Goal: Task Accomplishment & Management: Complete application form

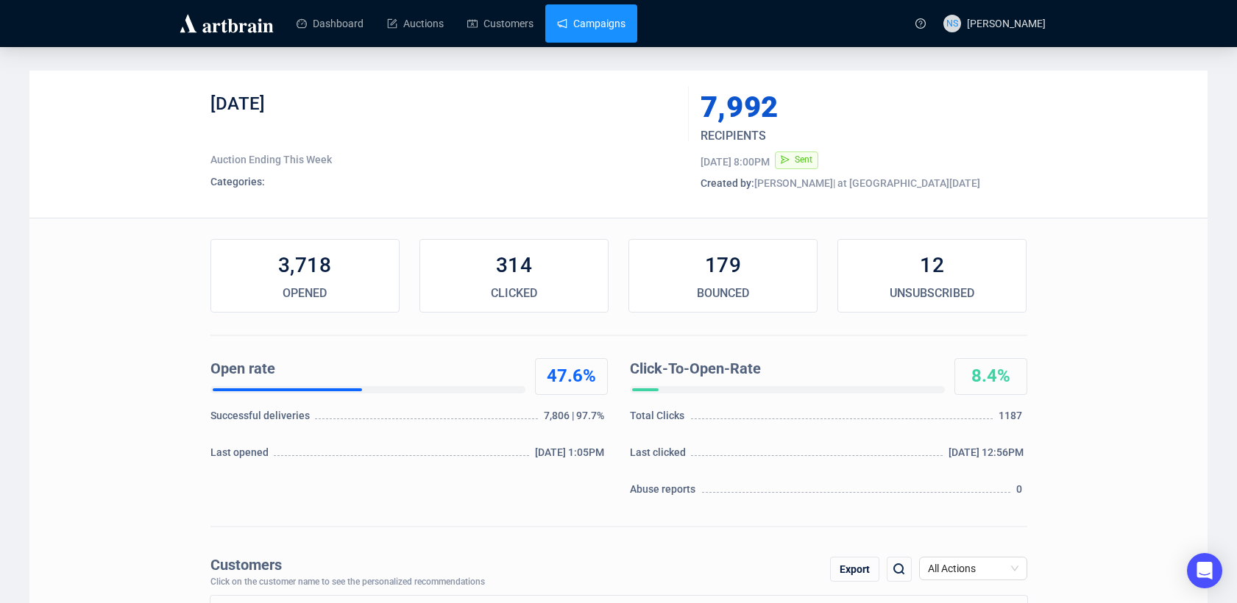
scroll to position [14, 0]
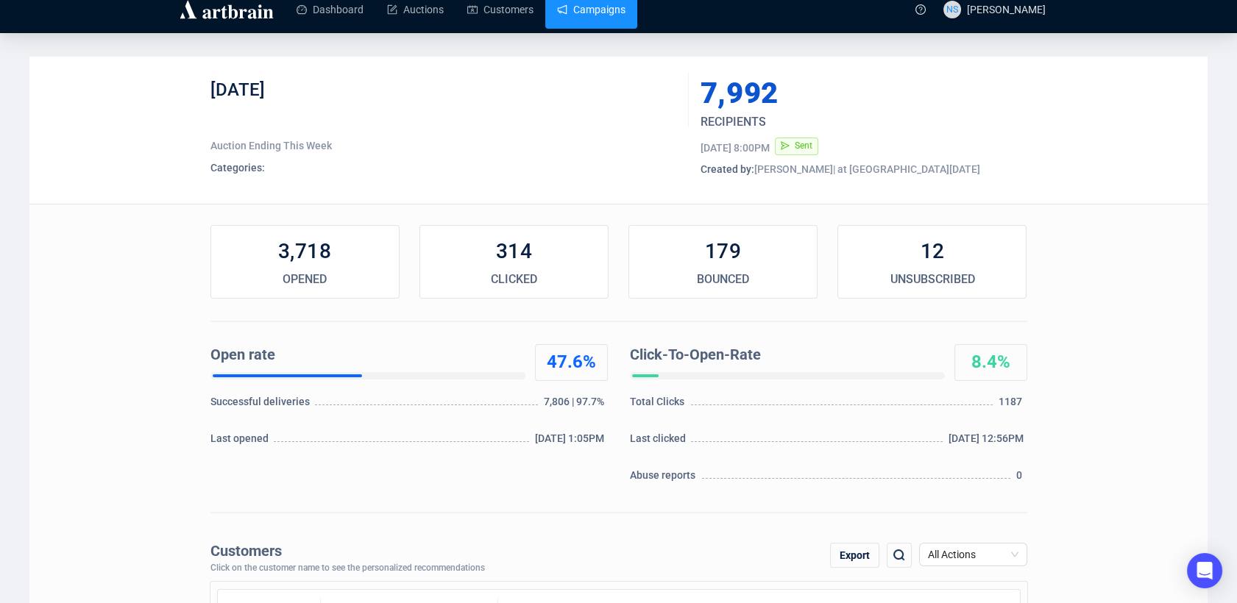
click at [600, 12] on link "Campaigns" at bounding box center [591, 9] width 68 height 38
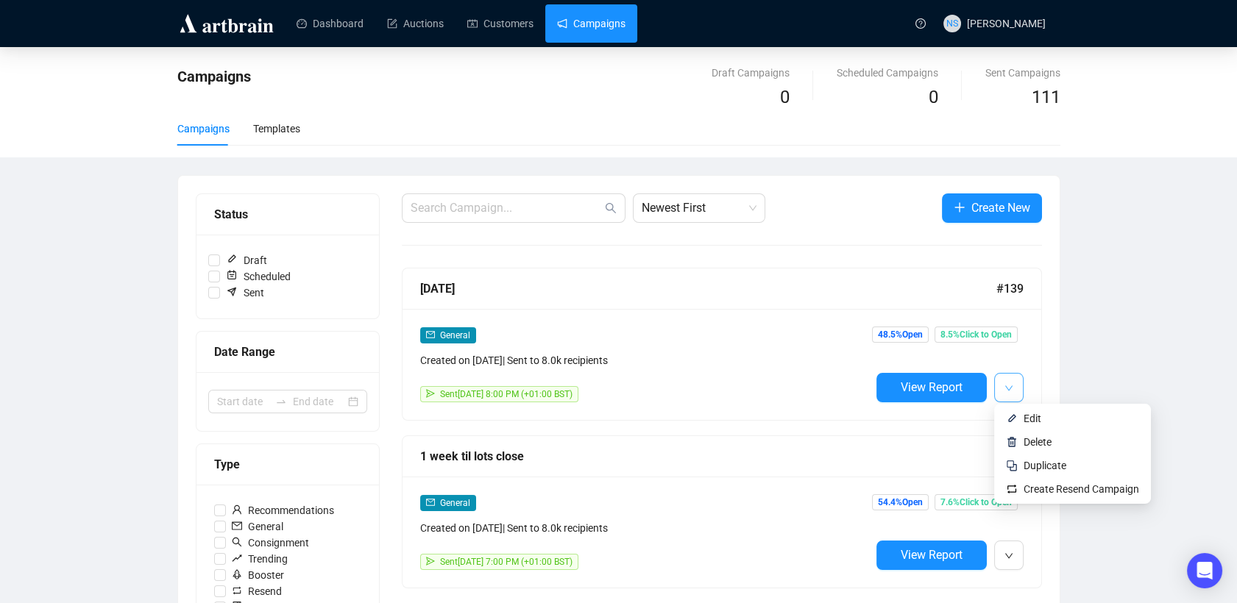
click at [1001, 395] on button "button" at bounding box center [1008, 387] width 29 height 29
click at [1032, 465] on span "Duplicate" at bounding box center [1044, 466] width 43 height 12
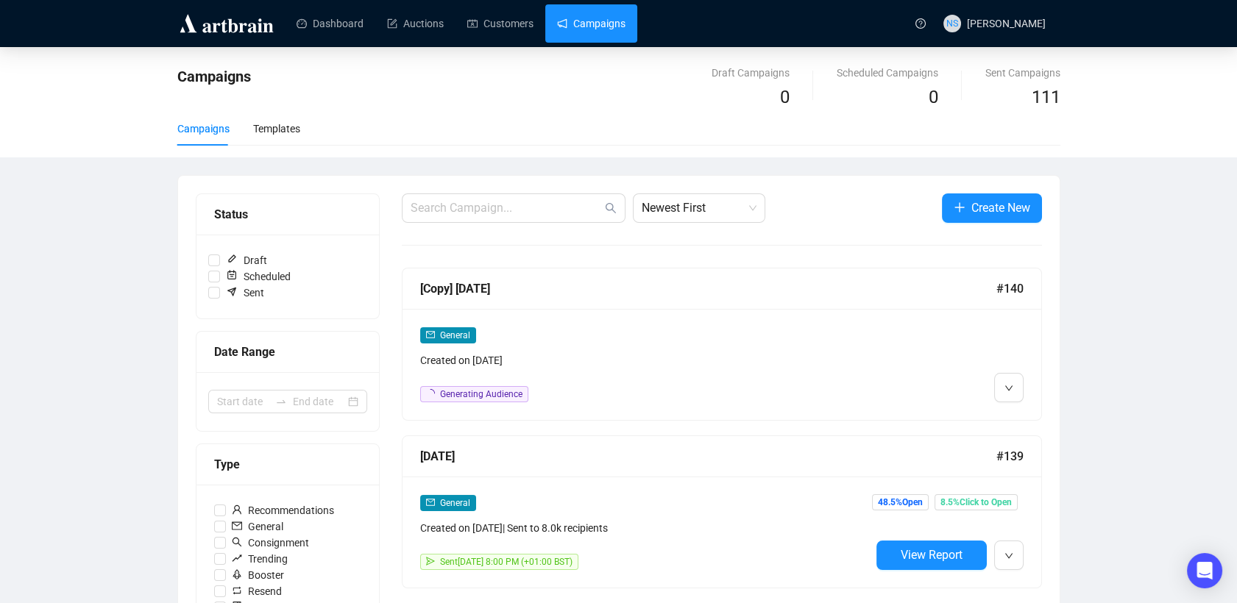
click at [673, 352] on div "Created on [DATE]" at bounding box center [645, 360] width 450 height 16
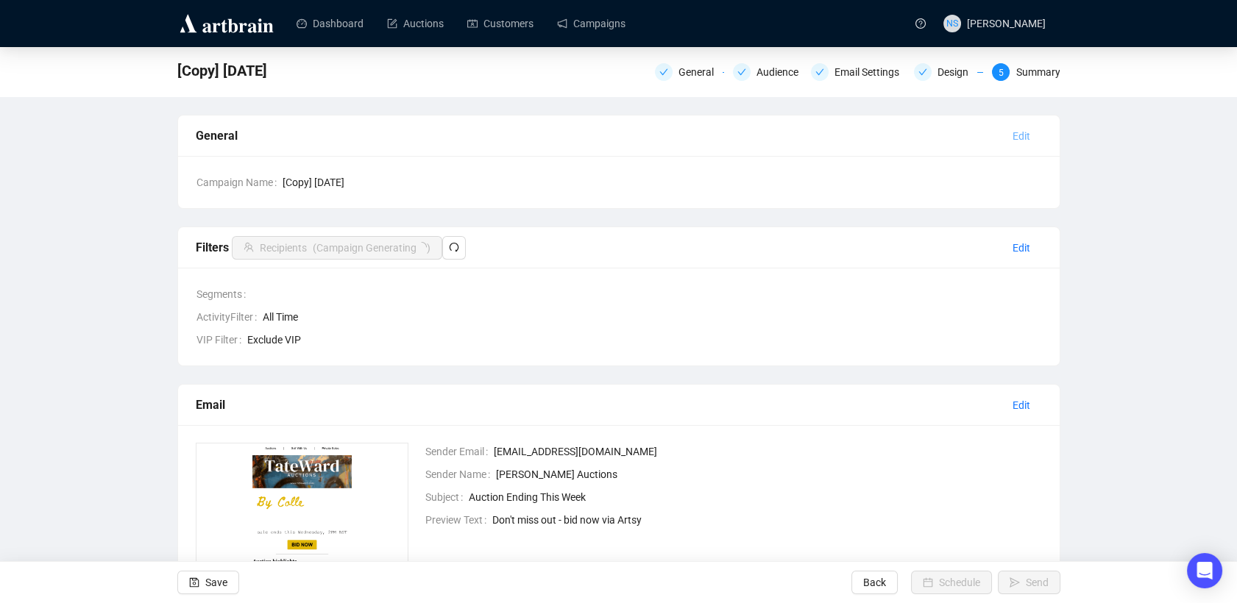
click at [1017, 132] on span "Edit" at bounding box center [1021, 136] width 18 height 16
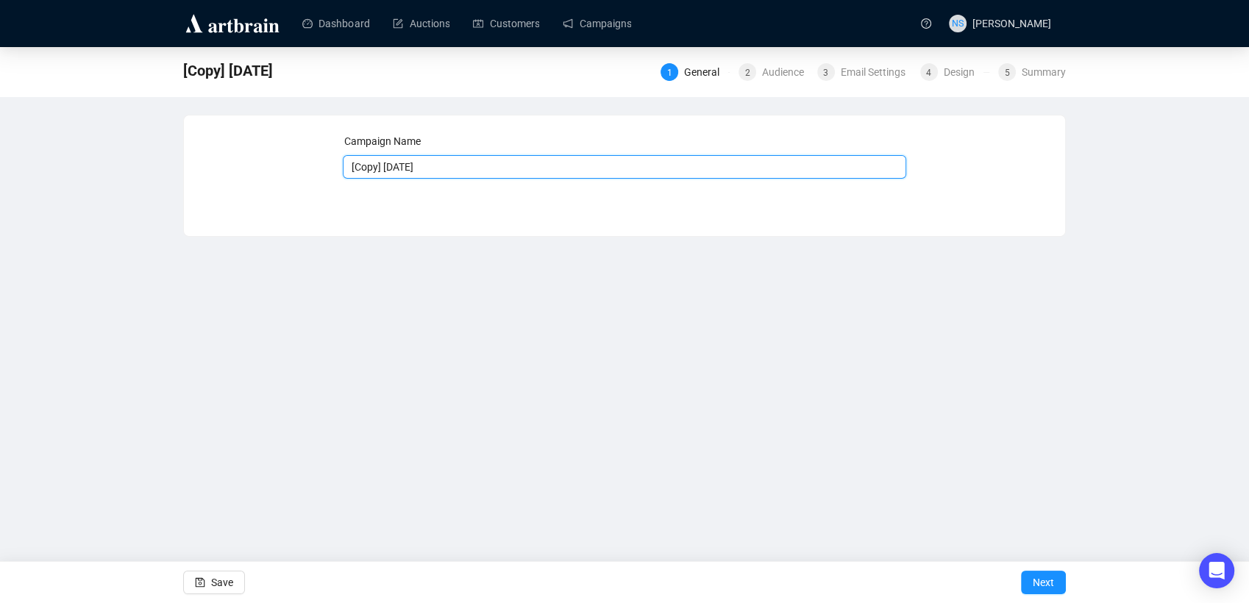
click at [595, 166] on input "[Copy] [DATE]" at bounding box center [625, 167] width 564 height 24
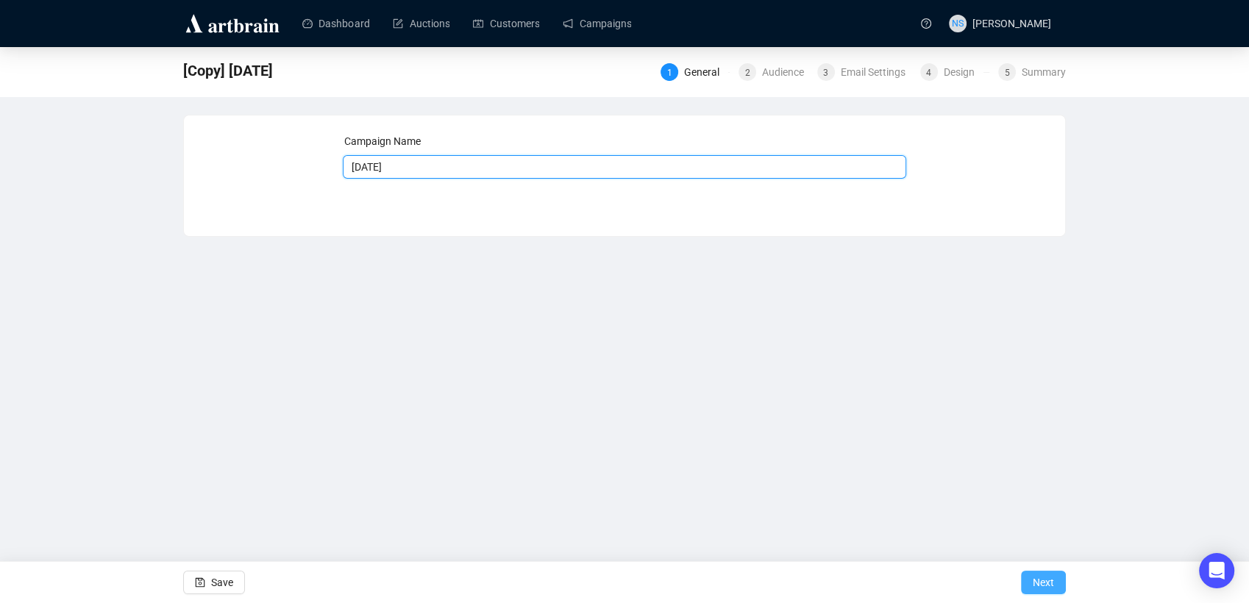
type input "[DATE]"
click at [1054, 573] on span "Next" at bounding box center [1043, 582] width 21 height 41
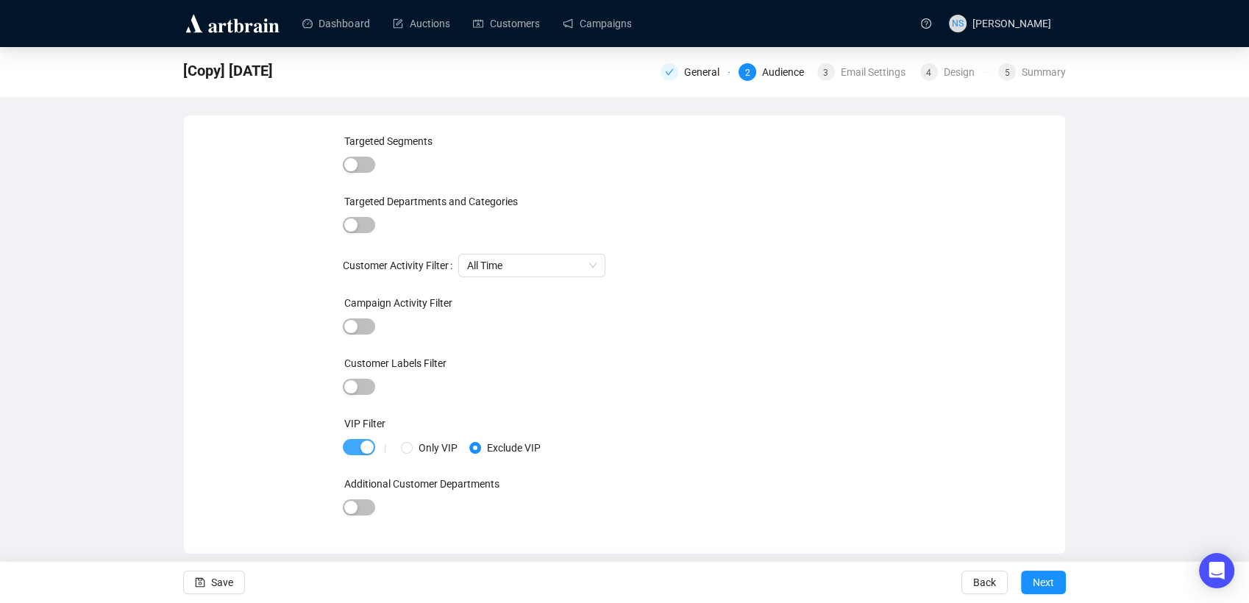
click at [366, 450] on div "button" at bounding box center [367, 447] width 13 height 13
click at [1044, 584] on span "Next" at bounding box center [1043, 582] width 21 height 41
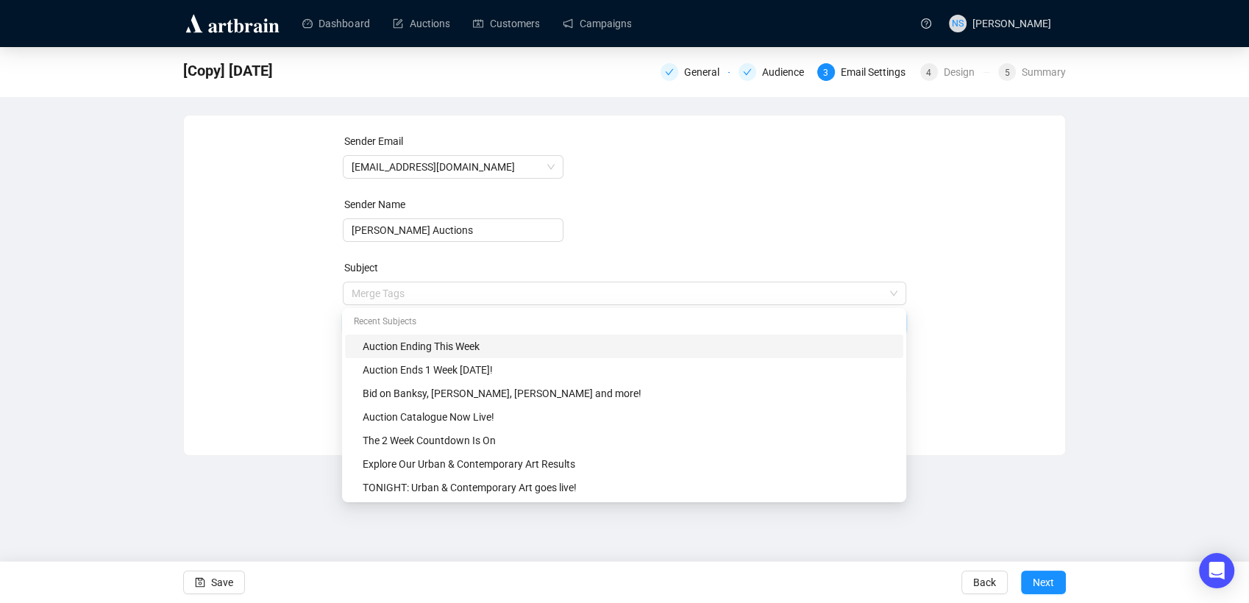
click at [485, 291] on span "Merge Tags Auction Ending This Week" at bounding box center [625, 308] width 564 height 41
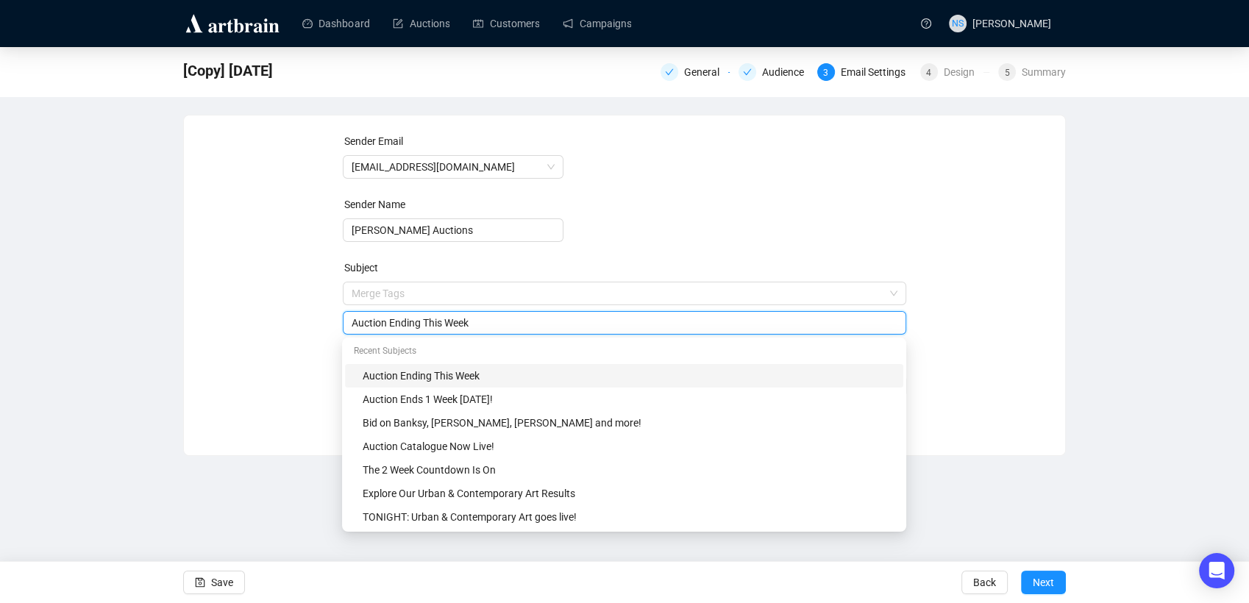
click at [239, 353] on div "Sender Email [EMAIL_ADDRESS][DOMAIN_NAME] Sender Name [PERSON_NAME] Auctions Su…" at bounding box center [625, 274] width 846 height 283
drag, startPoint x: 481, startPoint y: 327, endPoint x: 393, endPoint y: 335, distance: 88.6
click at [393, 335] on form "Sender Email [EMAIL_ADDRESS][DOMAIN_NAME] Sender Name [PERSON_NAME] Auctions Su…" at bounding box center [625, 265] width 564 height 265
click at [393, 322] on input "Auction ENDS [DATE]" at bounding box center [625, 323] width 547 height 16
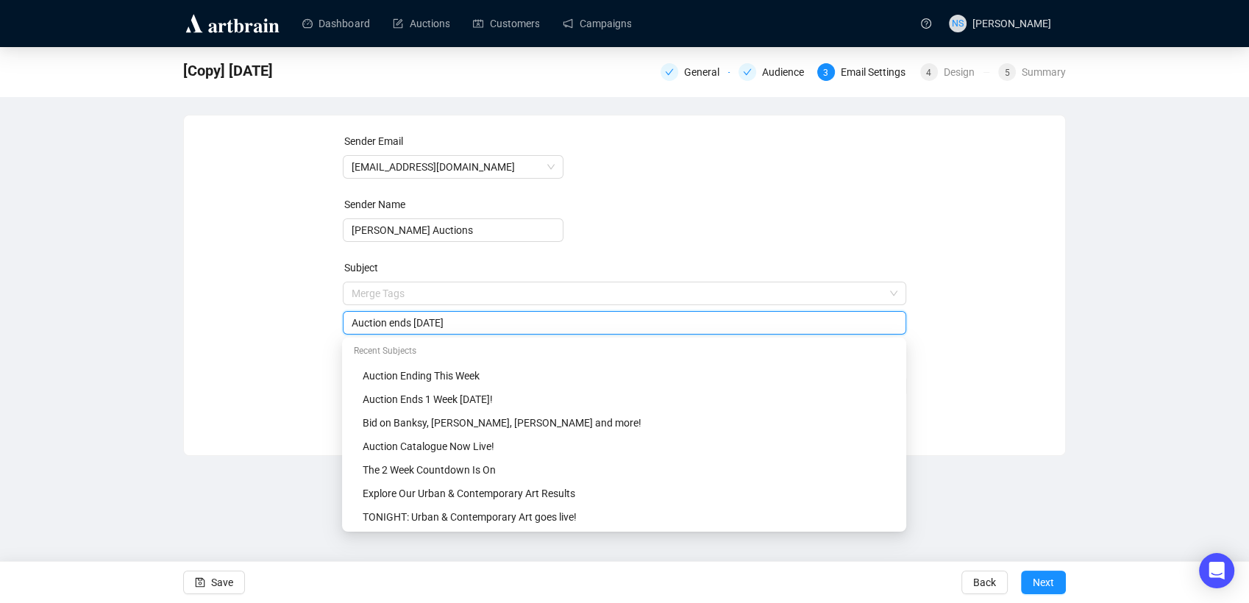
click at [498, 325] on input "Auction ends [DATE]" at bounding box center [625, 323] width 547 height 16
type input "Auction ends [DATE]!"
click at [283, 351] on div "Sender Email [EMAIL_ADDRESS][DOMAIN_NAME] Sender Name [PERSON_NAME] Auctions Su…" at bounding box center [625, 274] width 846 height 283
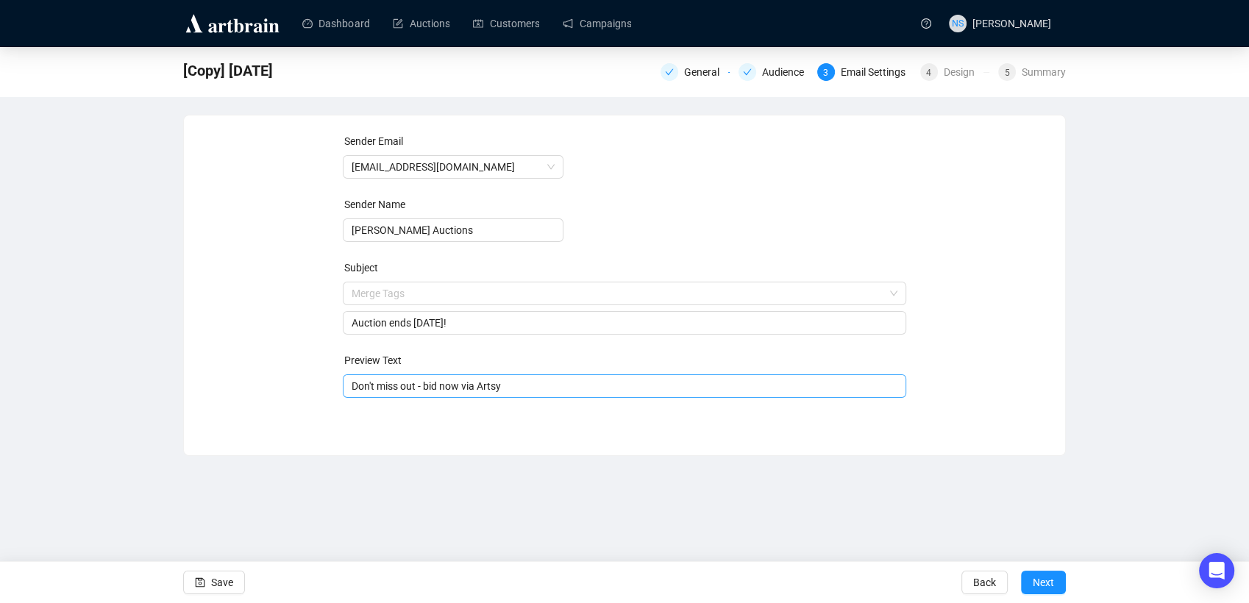
click at [460, 387] on input "Don't miss out - bid now via Artsy" at bounding box center [625, 386] width 547 height 16
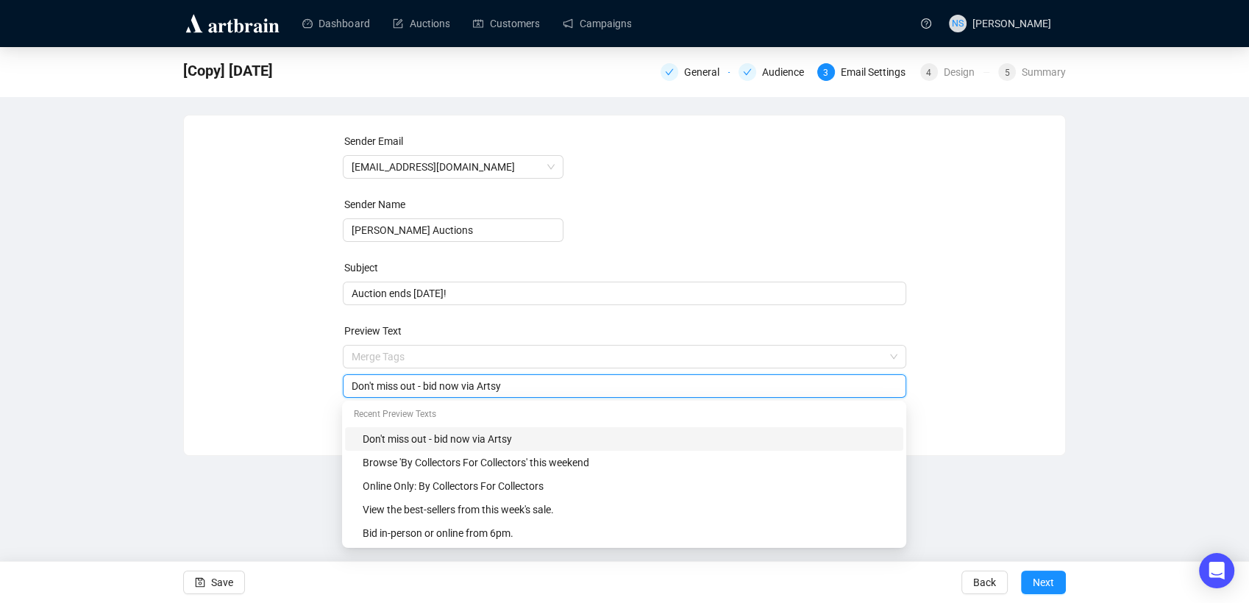
click at [460, 387] on input "Don't miss out - bid now via Artsy" at bounding box center [625, 386] width 547 height 16
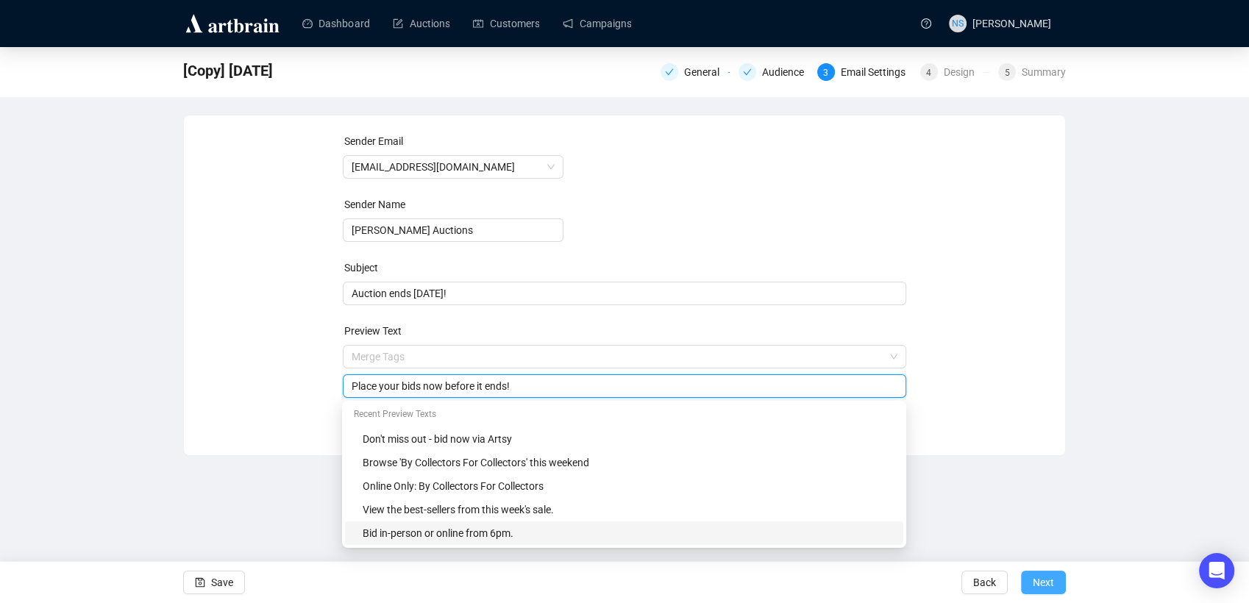
type input "Place your bids now before it ends!"
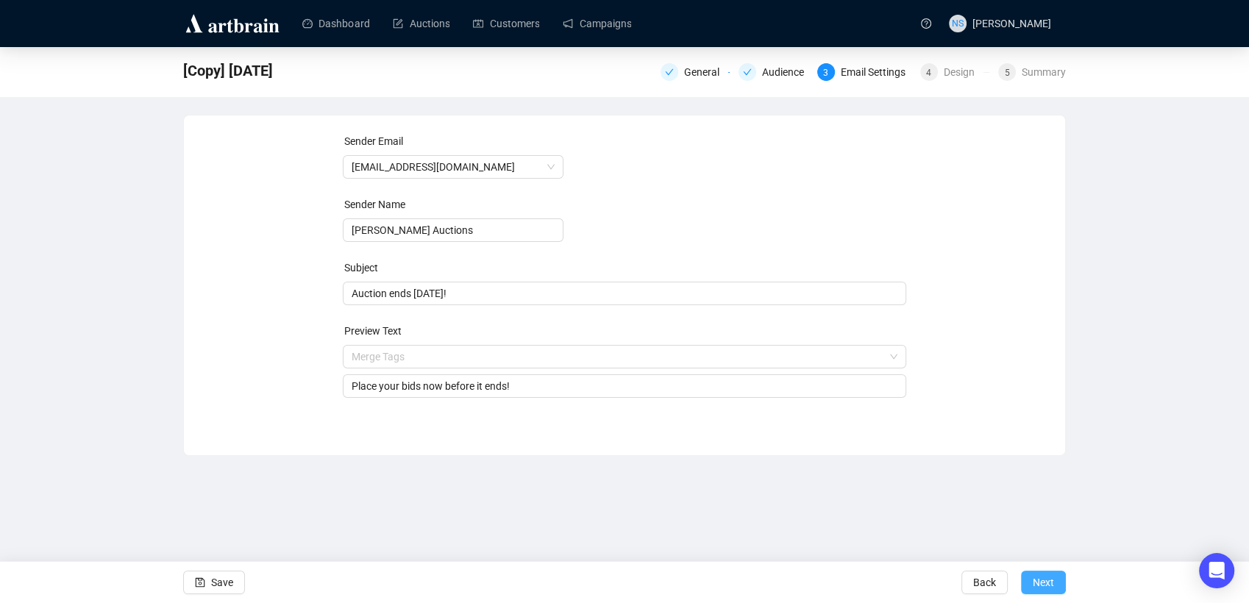
click at [1030, 581] on button "Next" at bounding box center [1043, 583] width 45 height 24
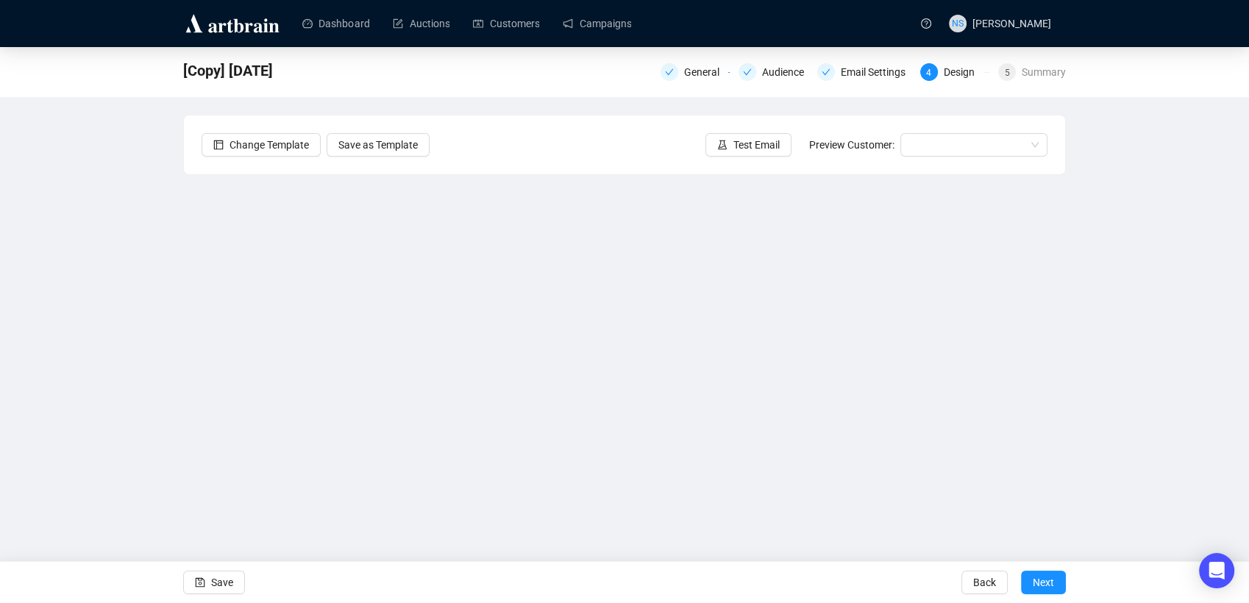
click at [118, 350] on div "[Copy] [DATE] General Audience Email Settings 4 Design 5 Summary Change Templat…" at bounding box center [624, 298] width 1249 height 502
drag, startPoint x: 477, startPoint y: 17, endPoint x: 59, endPoint y: 453, distance: 604.2
click at [59, 453] on div "[Copy] [DATE] General Audience Email Settings 4 Design 5 Summary Change Templat…" at bounding box center [624, 298] width 1249 height 502
click at [233, 583] on button "Save" at bounding box center [214, 583] width 62 height 24
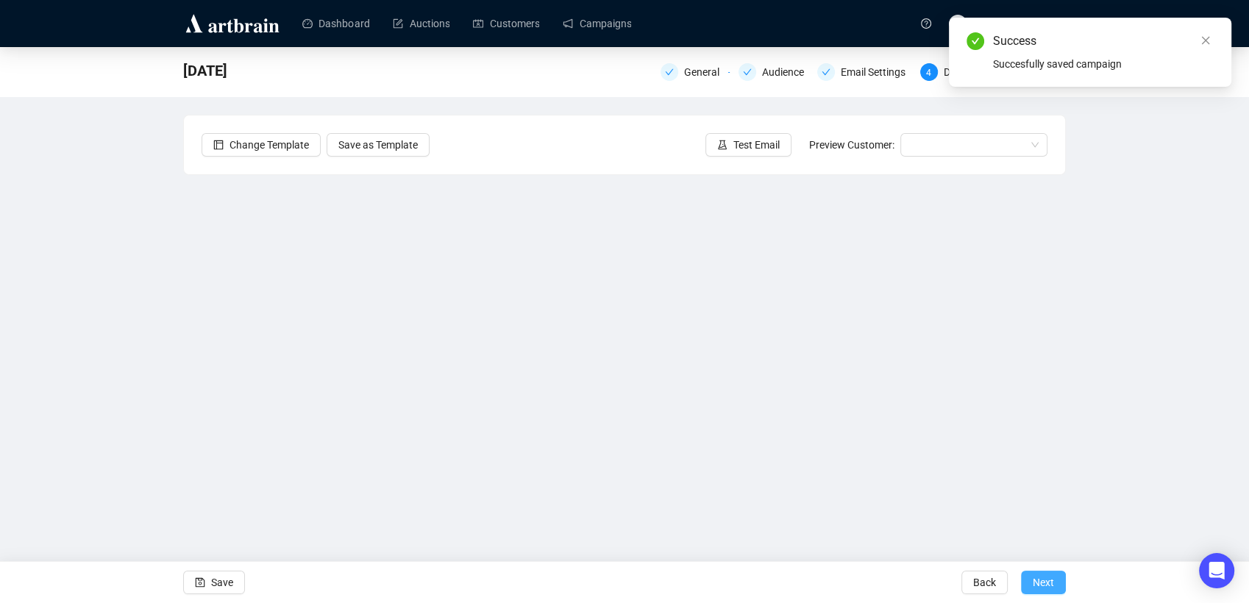
click at [1048, 583] on span "Next" at bounding box center [1043, 582] width 21 height 41
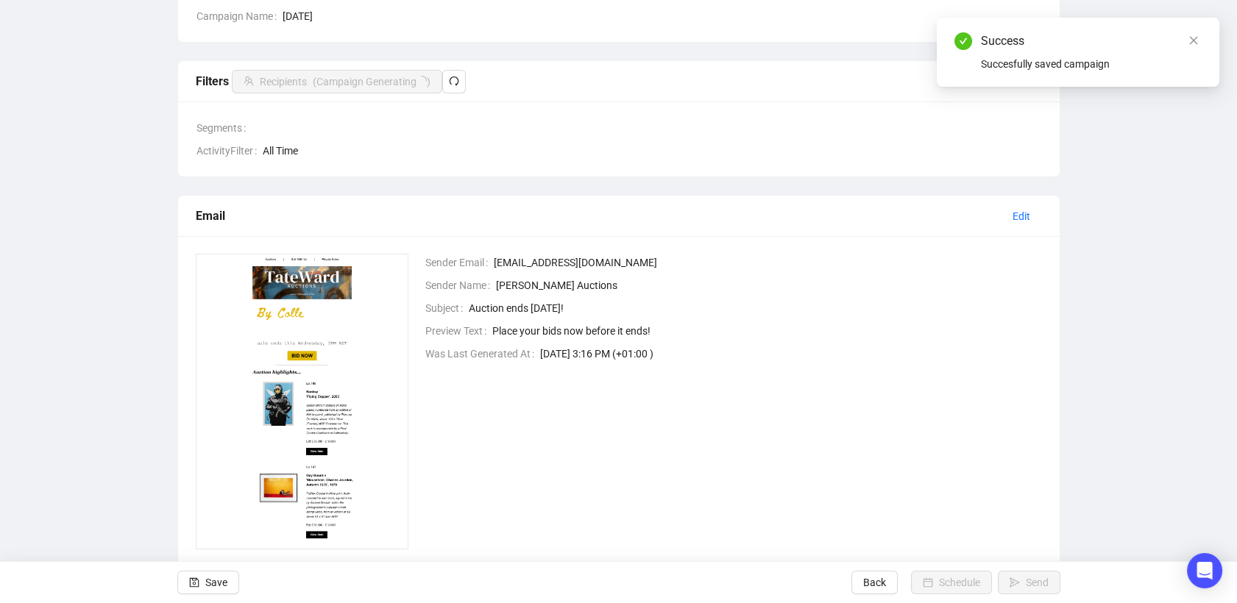
scroll to position [203, 0]
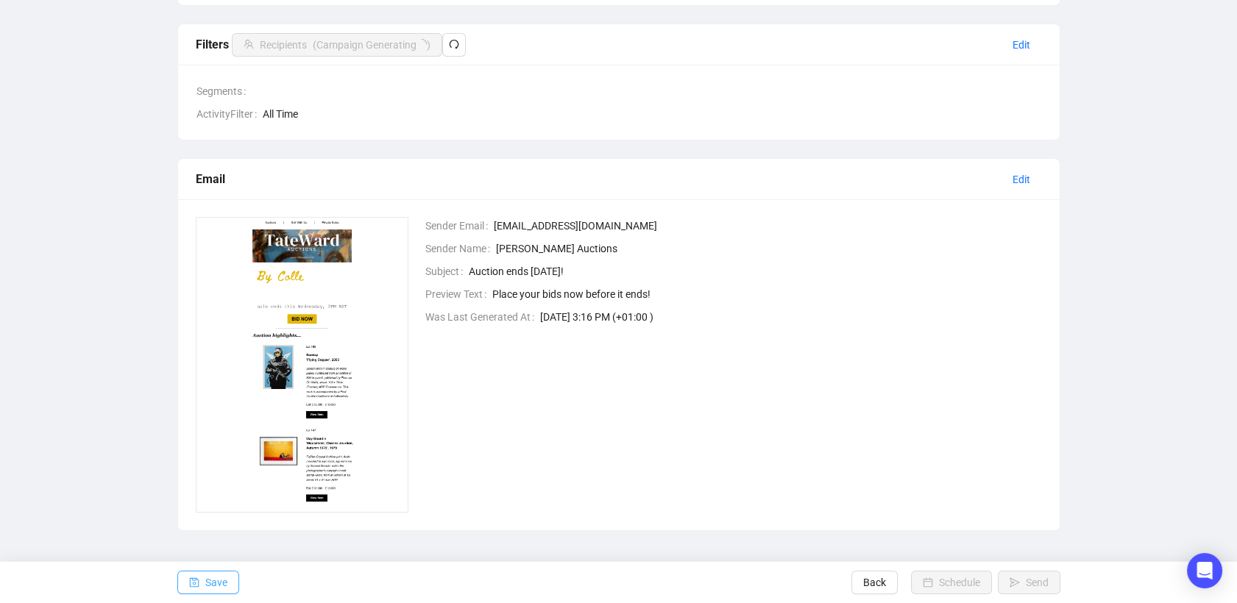
click at [194, 588] on icon "save" at bounding box center [194, 583] width 10 height 10
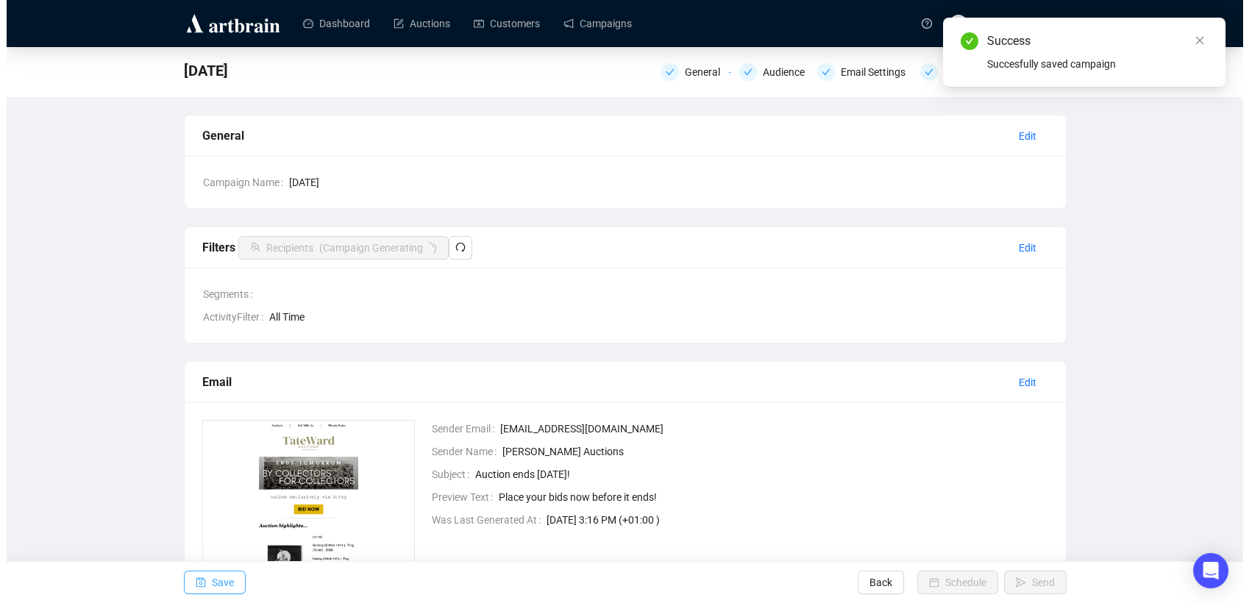
scroll to position [88, 0]
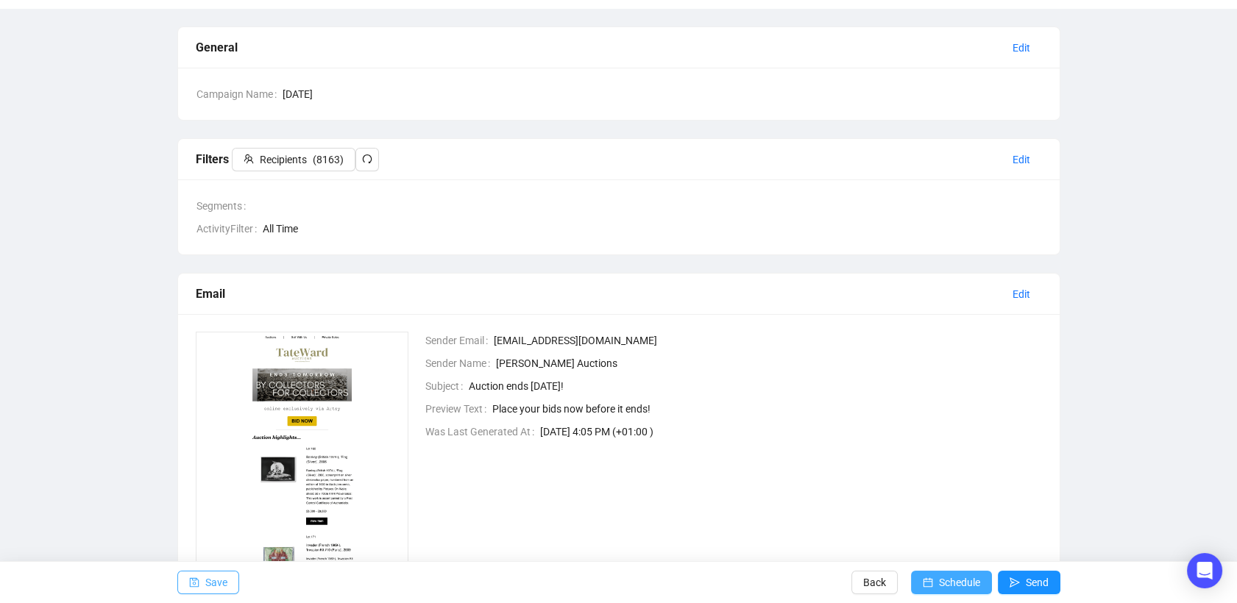
click at [953, 578] on span "Schedule" at bounding box center [959, 582] width 41 height 41
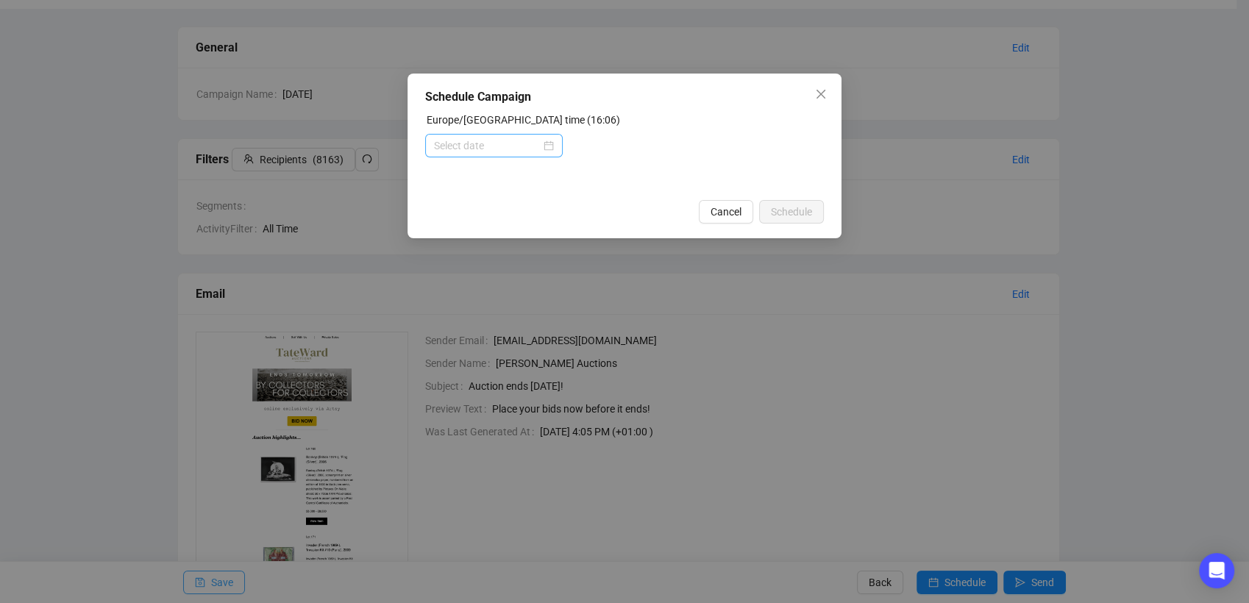
click at [545, 144] on div at bounding box center [494, 146] width 120 height 16
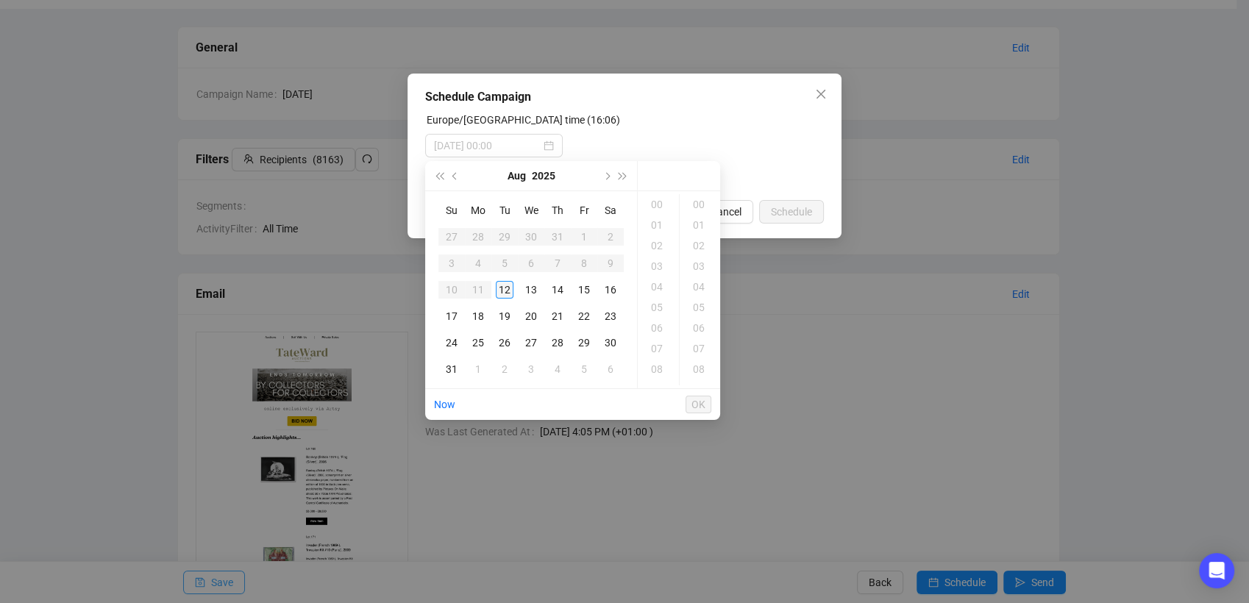
click at [508, 297] on div "12" at bounding box center [505, 290] width 18 height 18
click at [659, 282] on div "20" at bounding box center [658, 287] width 35 height 21
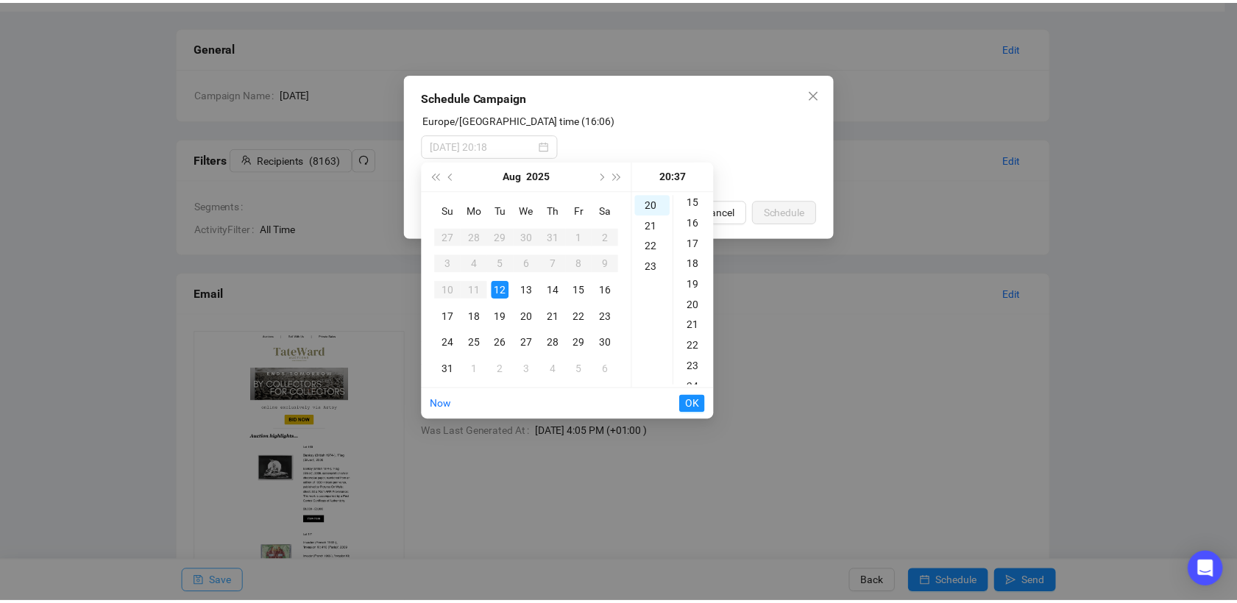
scroll to position [0, 0]
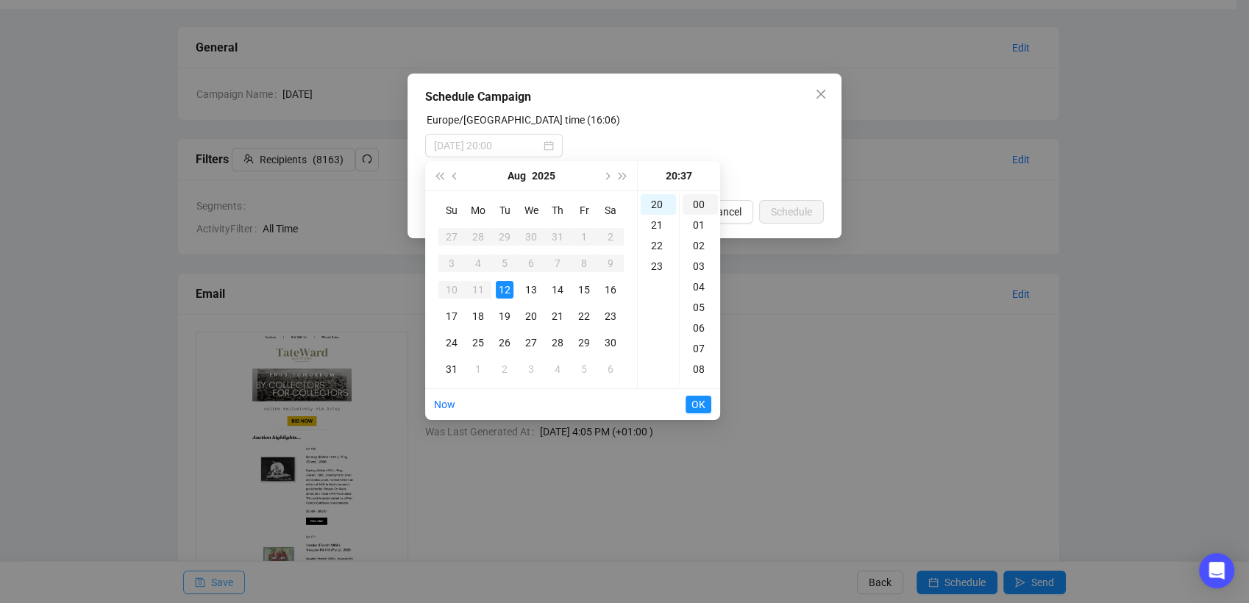
click at [703, 203] on div "00" at bounding box center [700, 204] width 35 height 21
type input "[DATE] 20:00"
click at [695, 402] on span "OK" at bounding box center [699, 405] width 14 height 28
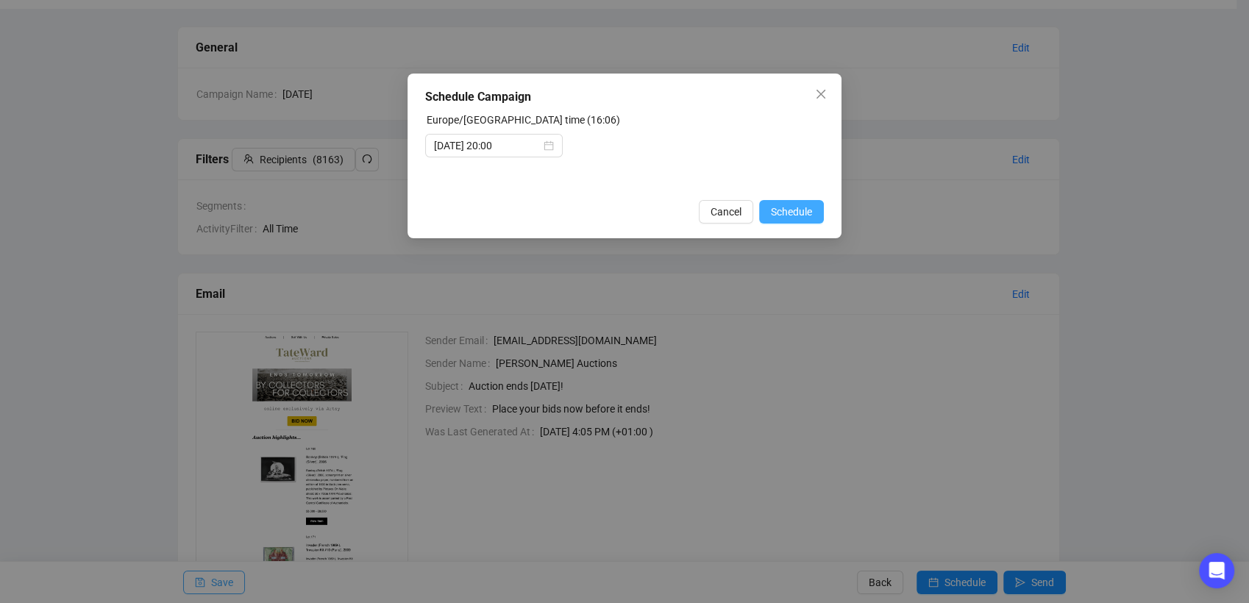
click at [814, 211] on button "Schedule" at bounding box center [791, 212] width 65 height 24
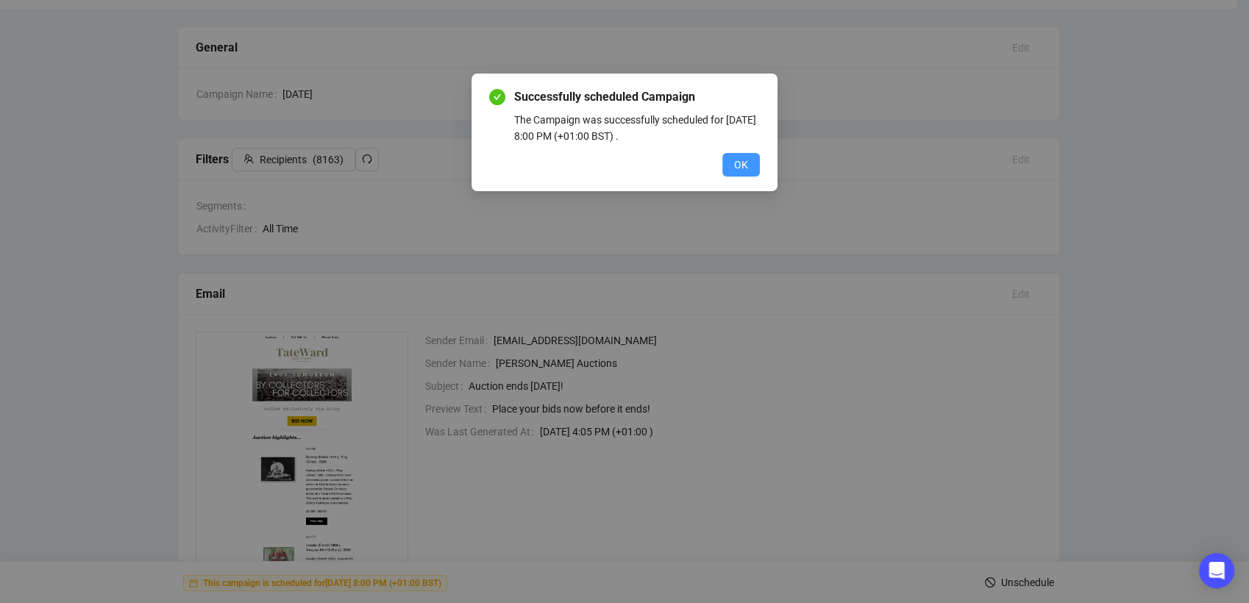
click at [739, 168] on span "OK" at bounding box center [741, 165] width 14 height 16
